Goal: Information Seeking & Learning: Find contact information

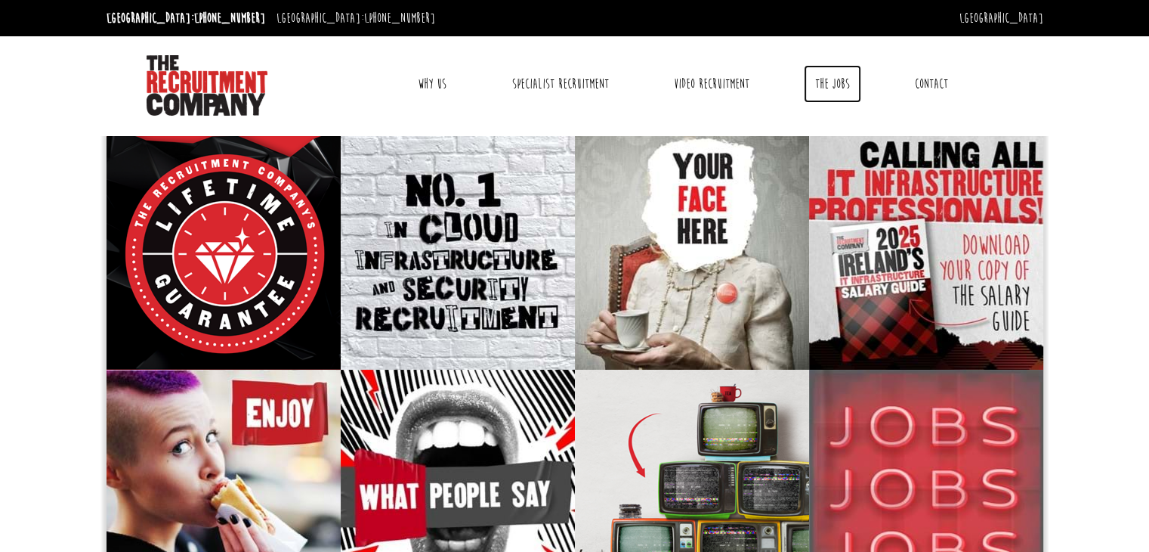
click at [845, 82] on link "The Jobs" at bounding box center [832, 84] width 57 height 38
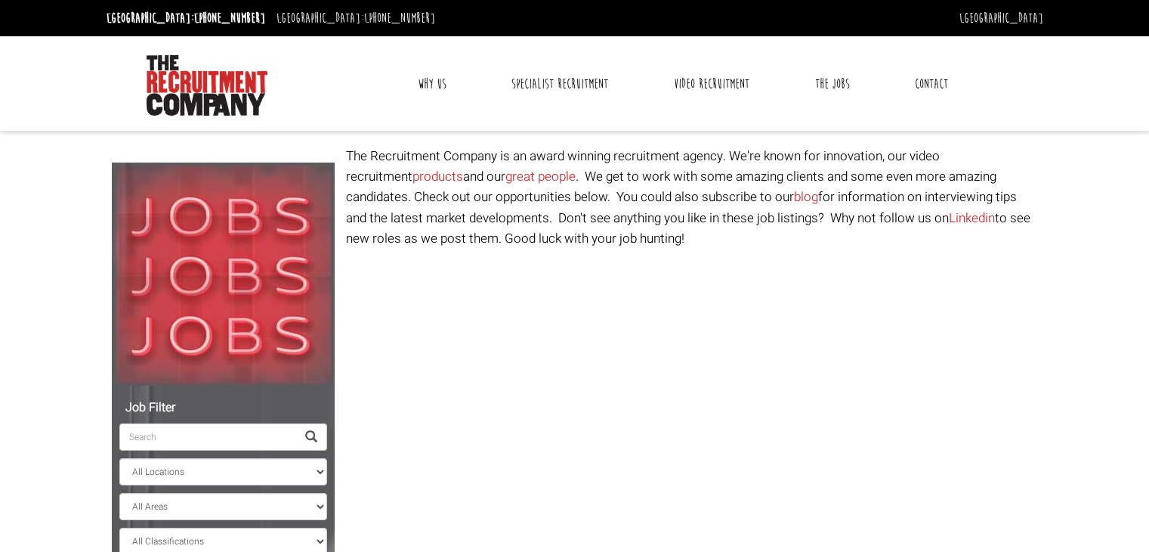
select select "[GEOGRAPHIC_DATA]"
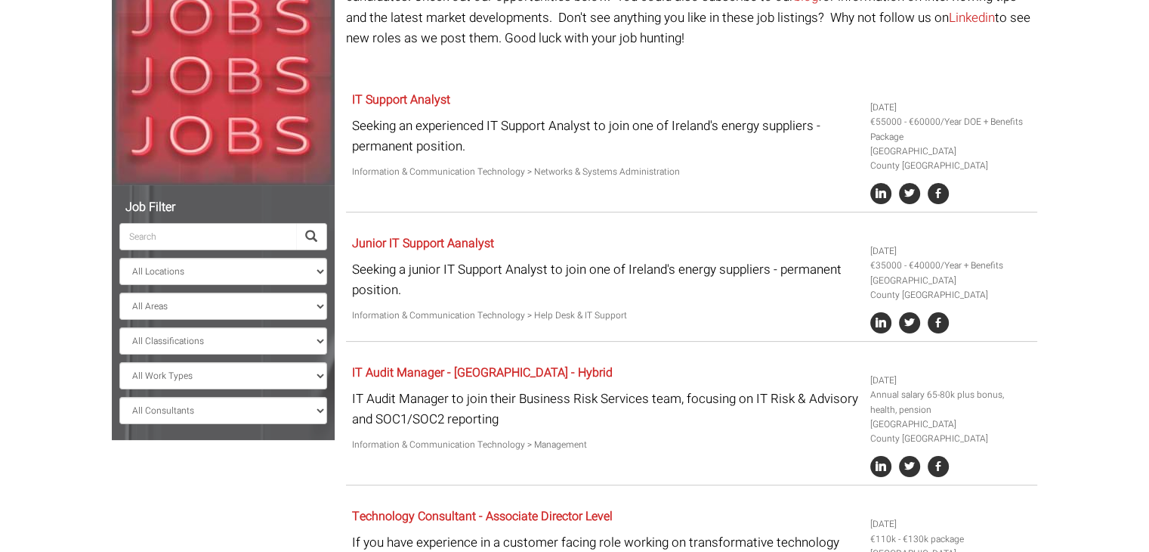
scroll to position [112, 0]
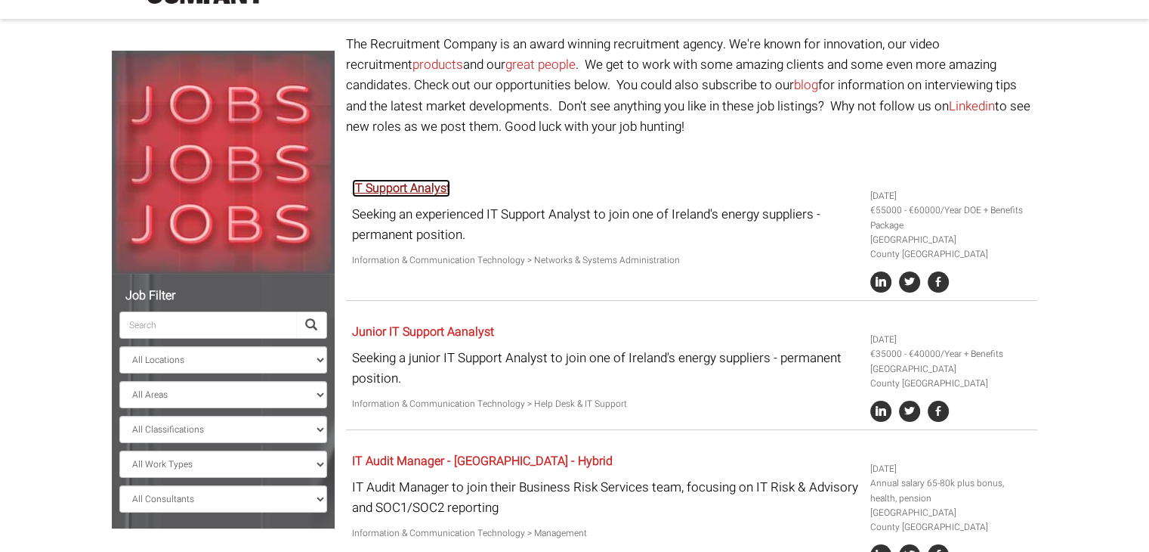
click at [399, 185] on link "IT Support Analyst" at bounding box center [401, 188] width 98 height 18
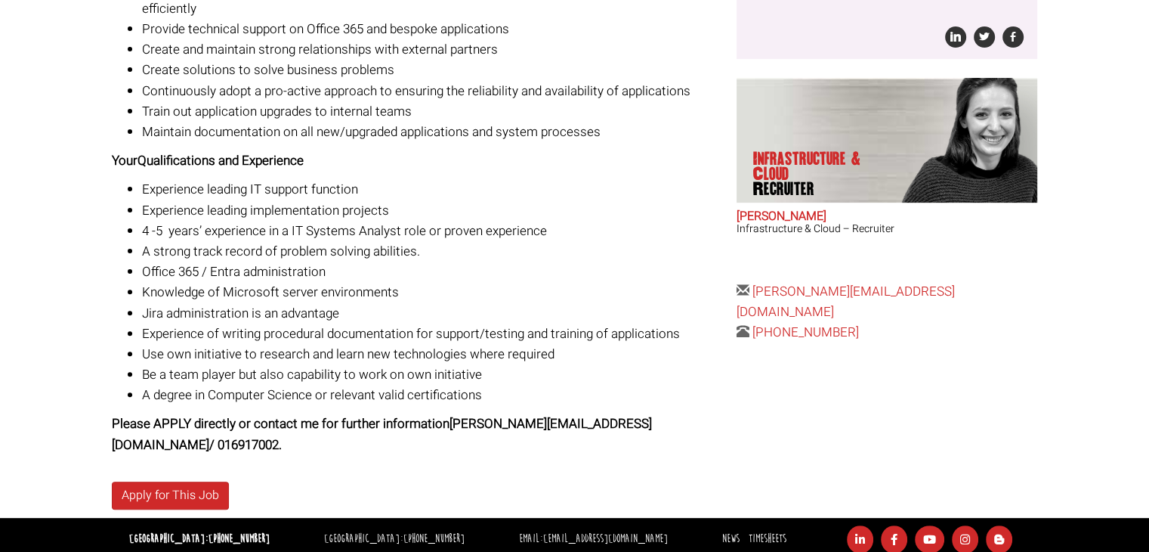
scroll to position [438, 0]
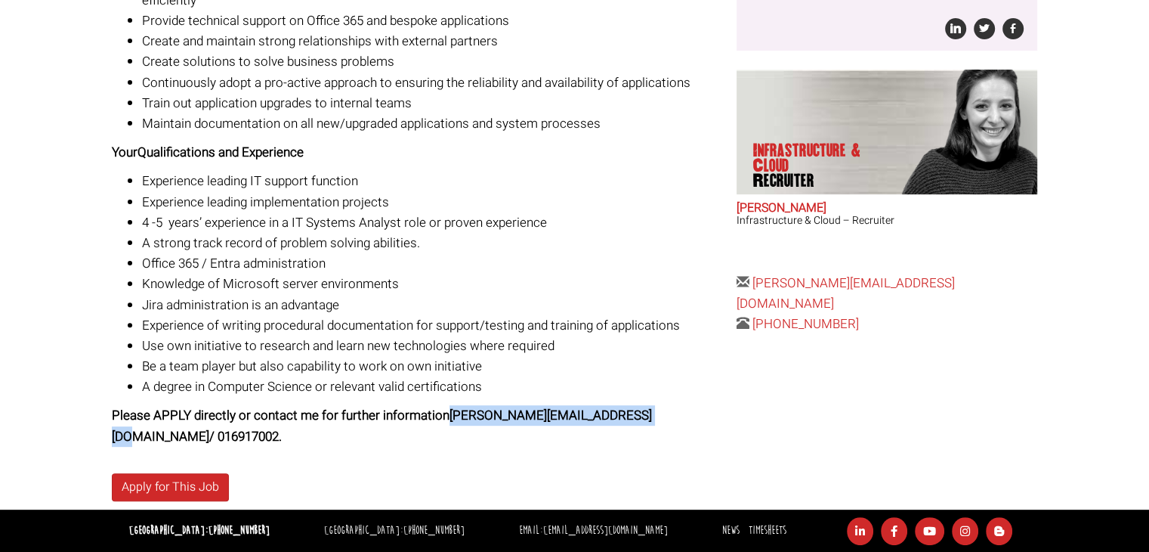
drag, startPoint x: 450, startPoint y: 416, endPoint x: 652, endPoint y: 417, distance: 202.5
click at [652, 417] on strong "Please APPLY directly or contact me for further information sarao@therecruitmen…" at bounding box center [382, 425] width 540 height 39
copy strong "sarao@therecruitmentcompany.com"
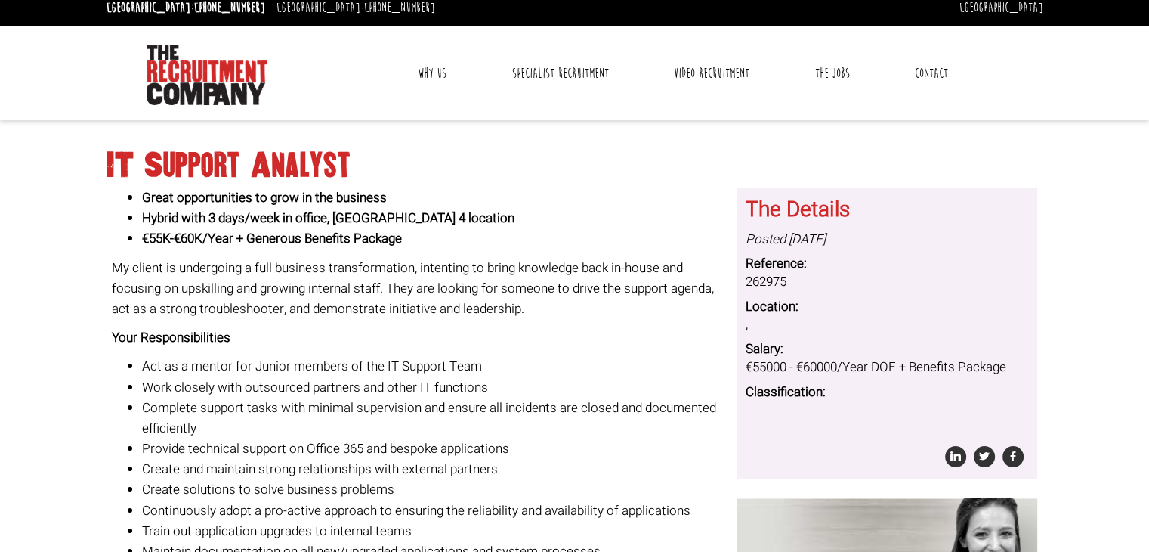
scroll to position [0, 0]
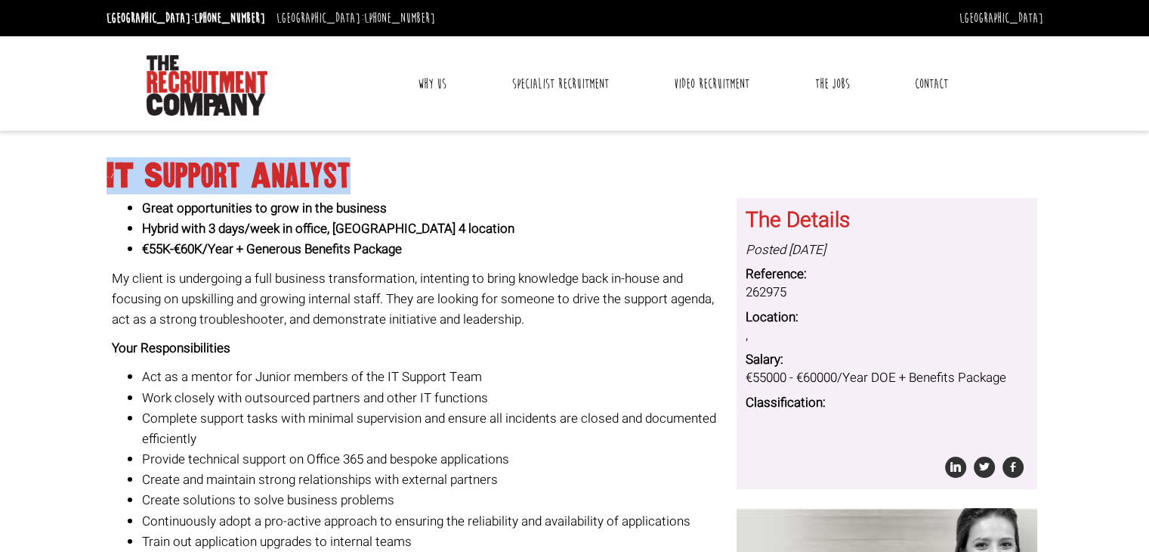
drag, startPoint x: 98, startPoint y: 168, endPoint x: 351, endPoint y: 164, distance: 252.4
click at [354, 161] on body "Dublin: +353 1 697 2548 Sydney: +61 2 8346 6700 Dublin Sydney Dublin Toggle nav…" at bounding box center [574, 495] width 1149 height 990
copy h1 "IT Support Analyst"
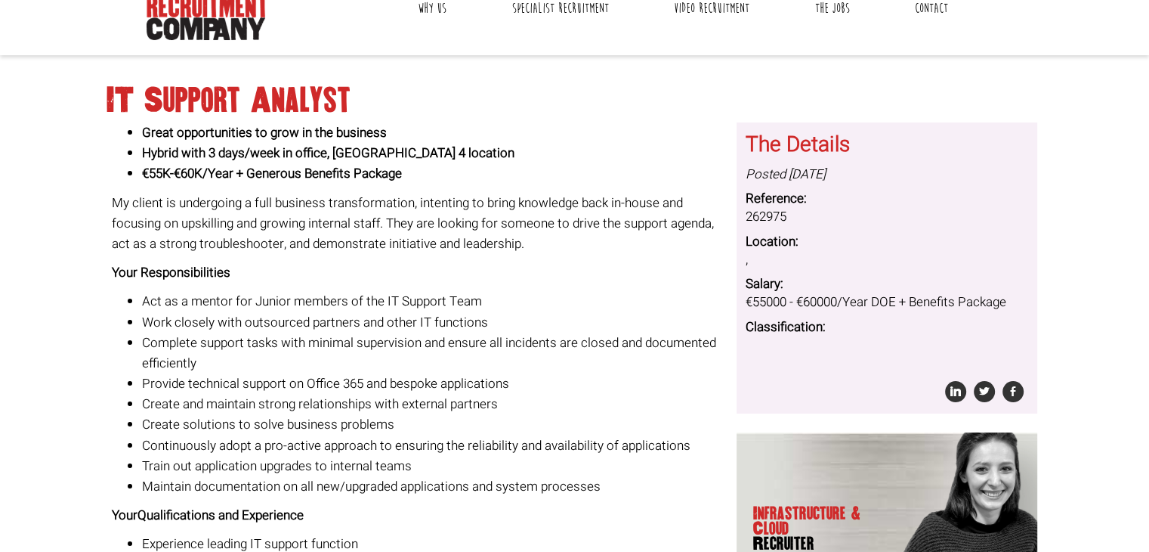
click at [544, 285] on div "Great opportunities to grow in the business Hybrid with 3 days/week in office, …" at bounding box center [418, 465] width 613 height 687
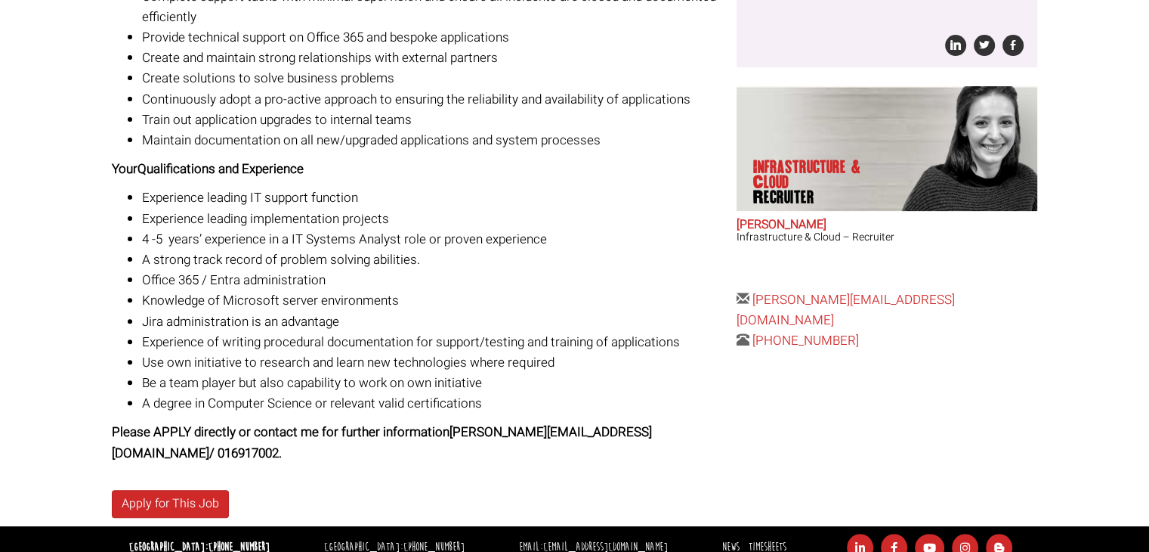
scroll to position [438, 0]
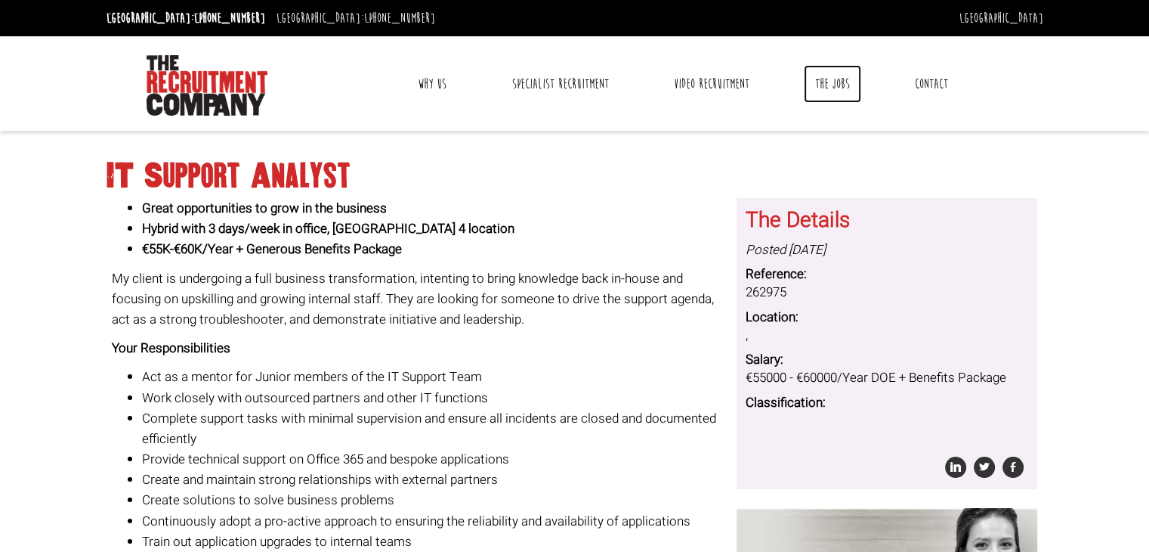
click at [833, 88] on link "The Jobs" at bounding box center [832, 84] width 57 height 38
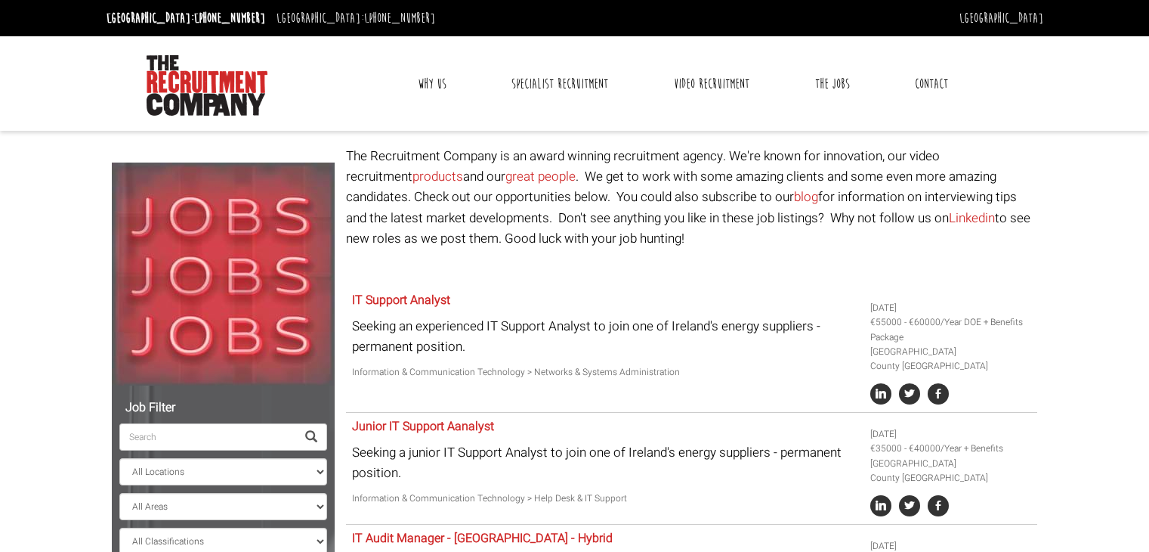
select select "[GEOGRAPHIC_DATA]"
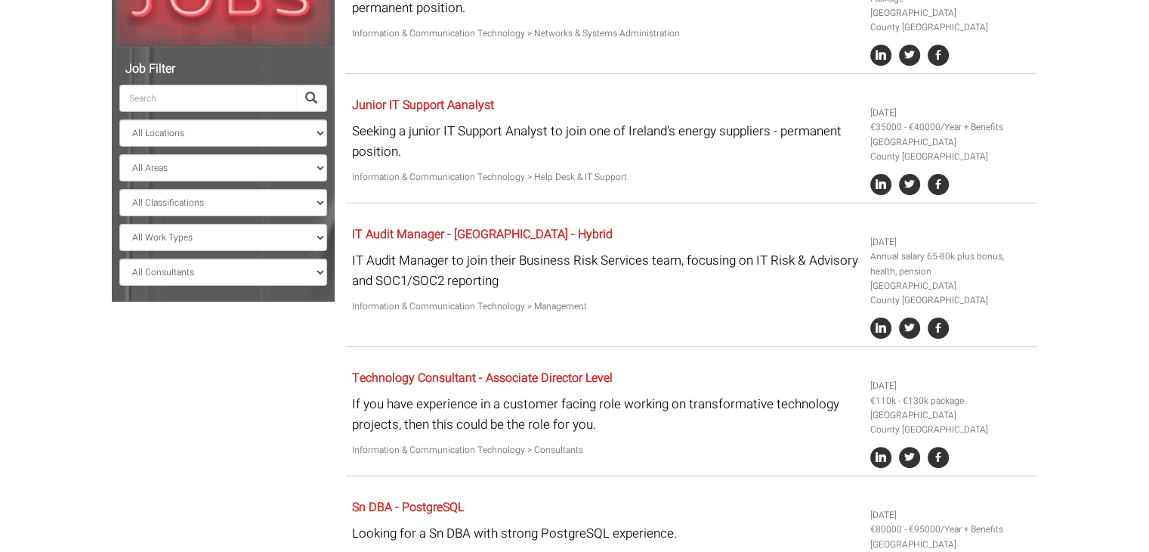
scroll to position [112, 0]
